Goal: Transaction & Acquisition: Purchase product/service

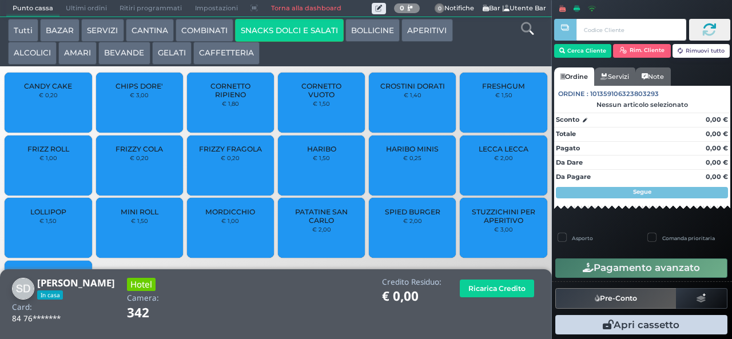
click at [146, 153] on span "FRIZZY COLA" at bounding box center [138, 149] width 47 height 9
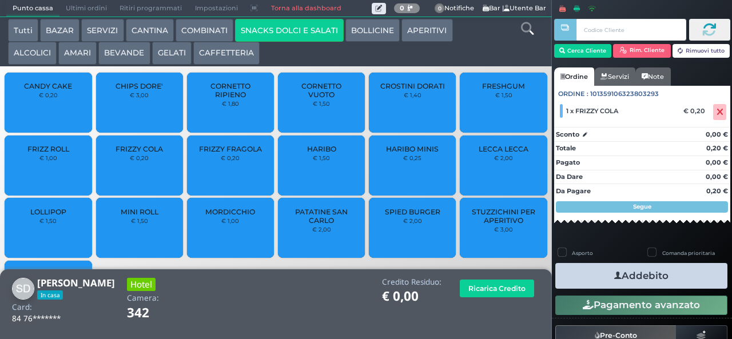
click at [133, 153] on span "FRIZZY COLA" at bounding box center [138, 149] width 47 height 9
click at [145, 153] on span "FRIZZY COLA" at bounding box center [138, 149] width 47 height 9
click at [136, 153] on span "FRIZZY COLA" at bounding box center [138, 149] width 47 height 9
click at [134, 161] on small "€ 0,20" at bounding box center [139, 157] width 19 height 7
click at [655, 278] on button "Addebito" at bounding box center [641, 276] width 172 height 26
